Goal: Information Seeking & Learning: Learn about a topic

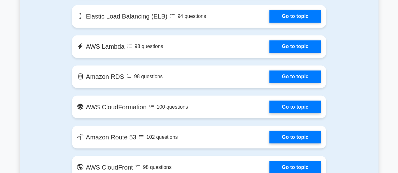
scroll to position [509, 0]
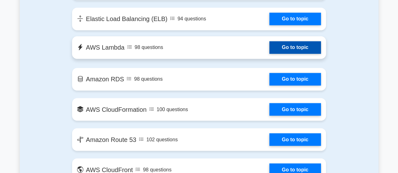
click at [302, 51] on link "Go to topic" at bounding box center [295, 47] width 52 height 13
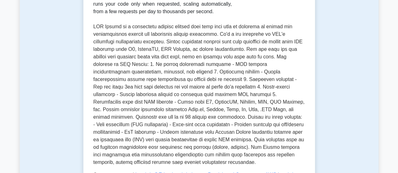
scroll to position [234, 0]
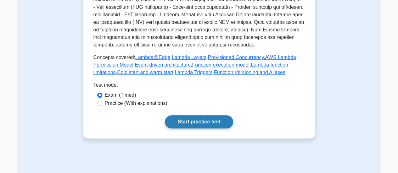
click at [198, 118] on link "Start practice test" at bounding box center [199, 121] width 68 height 13
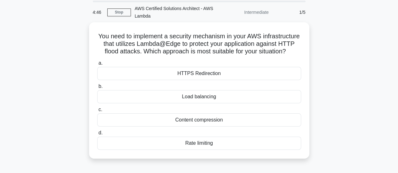
scroll to position [26, 0]
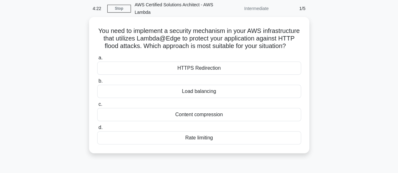
click at [223, 71] on div "HTTPS Redirection" at bounding box center [199, 68] width 204 height 13
click at [97, 60] on input "a. HTTPS Redirection" at bounding box center [97, 58] width 0 height 4
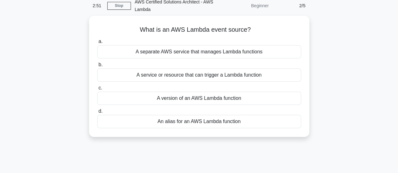
scroll to position [45, 0]
